Goal: Entertainment & Leisure: Consume media (video, audio)

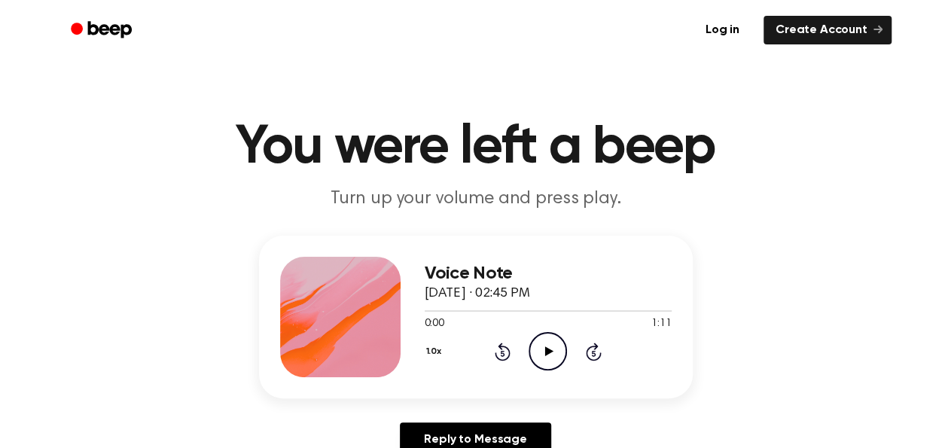
click at [540, 342] on icon "Play Audio" at bounding box center [547, 351] width 38 height 38
click at [558, 360] on icon "Pause Audio" at bounding box center [547, 351] width 38 height 38
click at [506, 347] on icon at bounding box center [502, 351] width 16 height 18
click at [547, 349] on icon at bounding box center [549, 351] width 8 height 10
click at [498, 354] on icon "Rewind 5 seconds" at bounding box center [502, 352] width 17 height 20
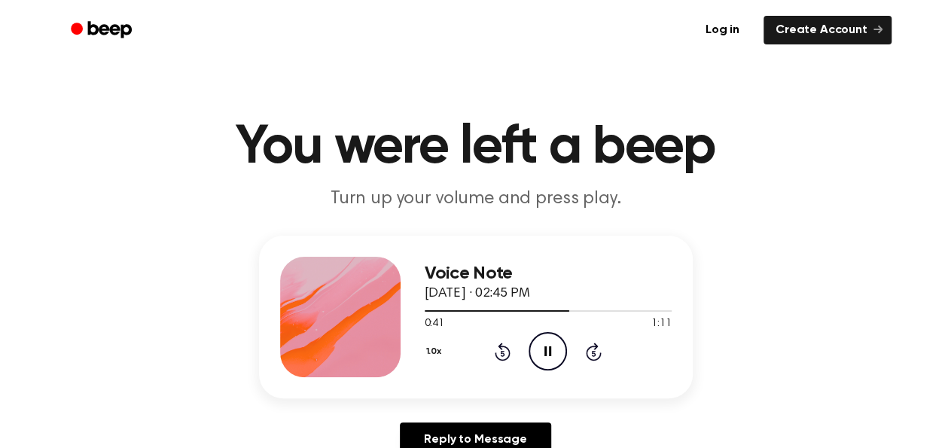
click at [498, 354] on icon "Rewind 5 seconds" at bounding box center [502, 352] width 17 height 20
click at [535, 350] on icon "Pause Audio" at bounding box center [547, 351] width 38 height 38
drag, startPoint x: 546, startPoint y: 363, endPoint x: 499, endPoint y: 351, distance: 48.2
click at [499, 351] on div "1.0x Rewind 5 seconds Play Audio Skip 5 seconds" at bounding box center [547, 351] width 247 height 38
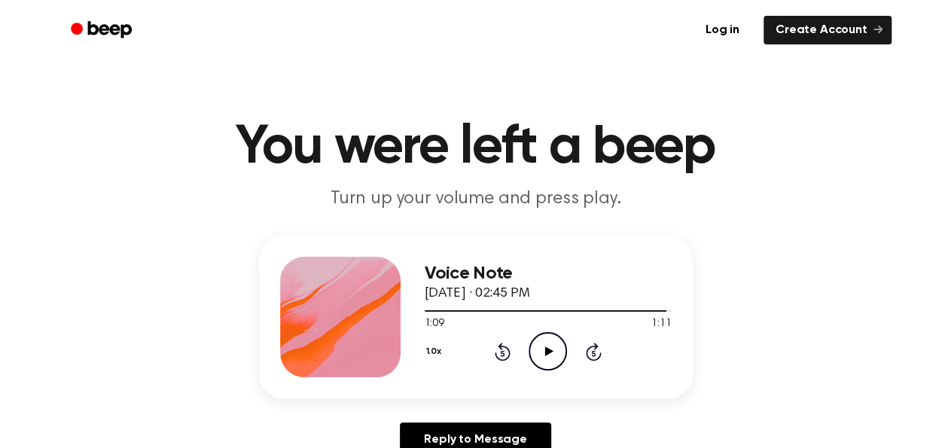
click at [499, 351] on icon "Rewind 5 seconds" at bounding box center [502, 352] width 17 height 20
click at [538, 348] on icon "Play Audio" at bounding box center [547, 351] width 38 height 38
